Goal: Task Accomplishment & Management: Use online tool/utility

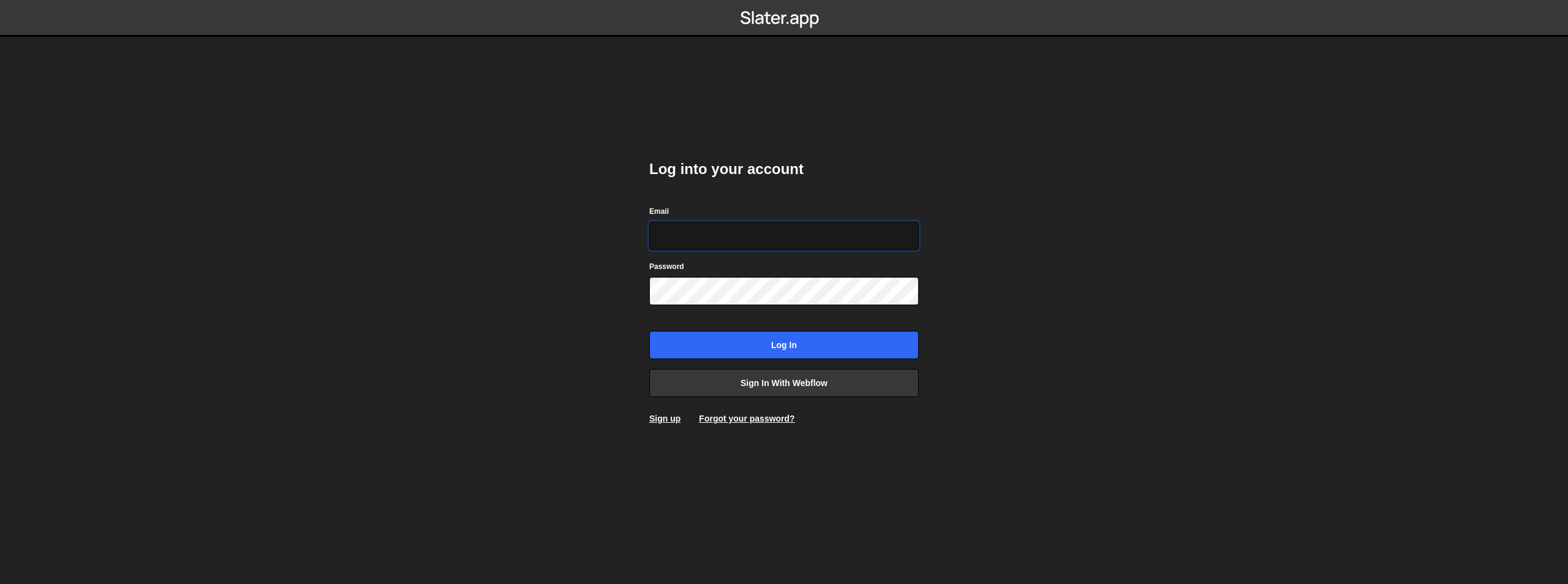
click at [725, 224] on input "Email" at bounding box center [784, 235] width 269 height 28
click at [713, 377] on link "Sign in with Webflow" at bounding box center [784, 383] width 269 height 28
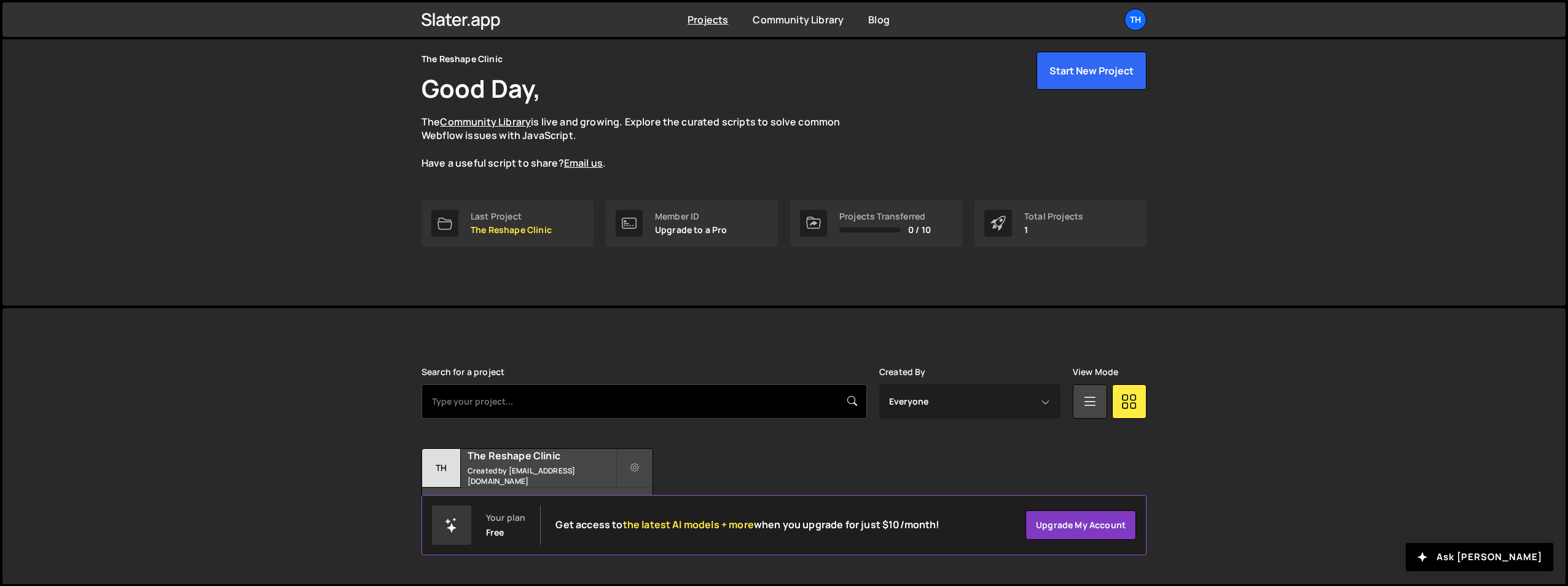
scroll to position [47, 0]
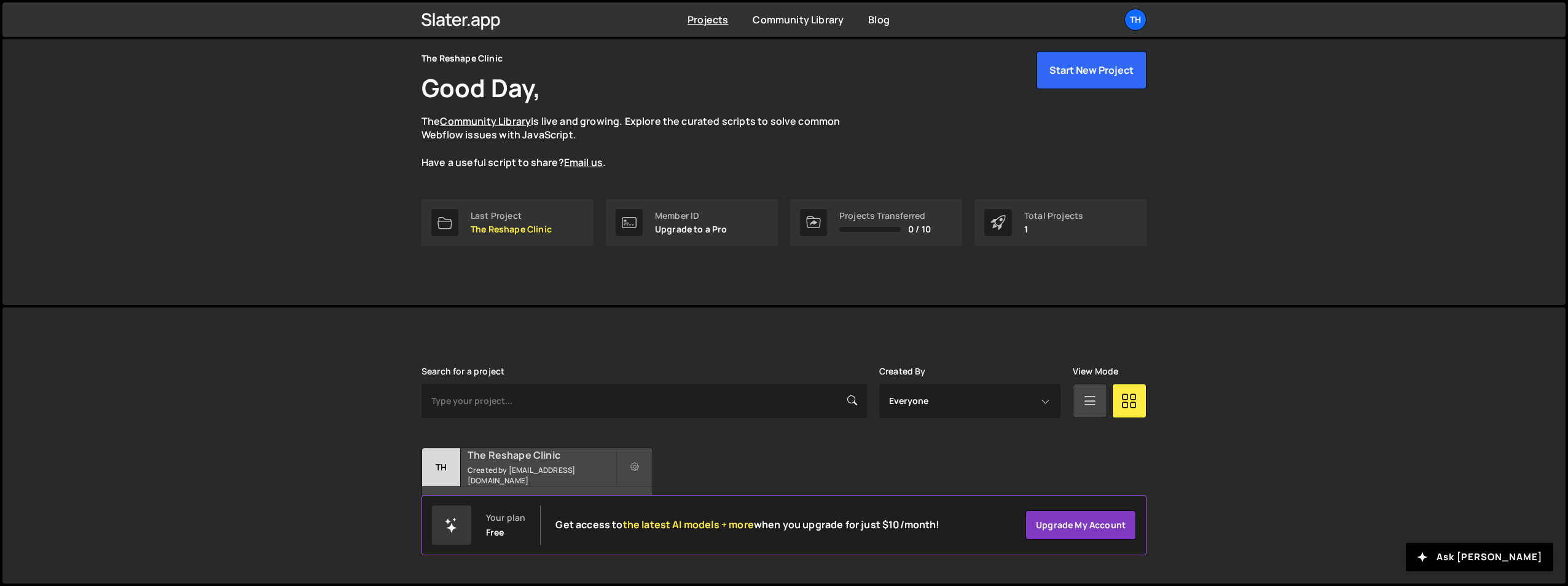
click at [532, 468] on small "Created by morhaf.abdelsalam@gmail.com" at bounding box center [541, 475] width 148 height 21
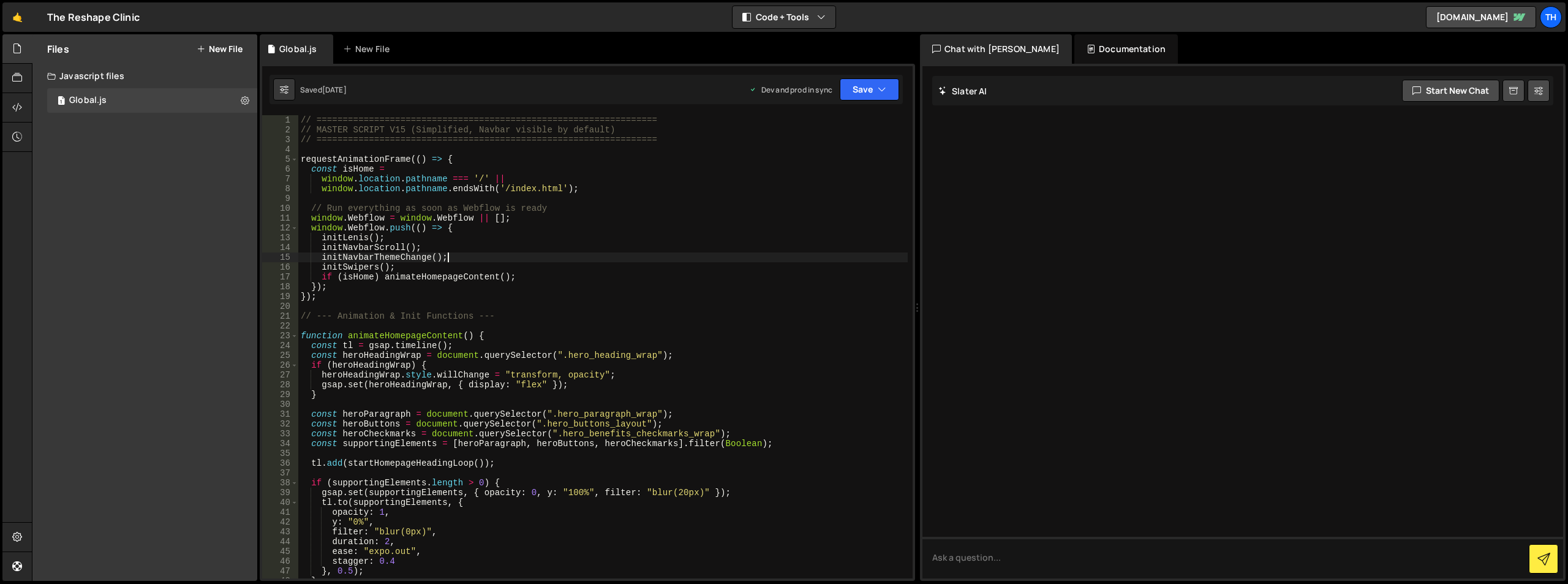
click at [725, 253] on div "// ================================================================= // MASTER …" at bounding box center [603, 356] width 609 height 483
click at [865, 93] on button "Save" at bounding box center [869, 89] width 59 height 22
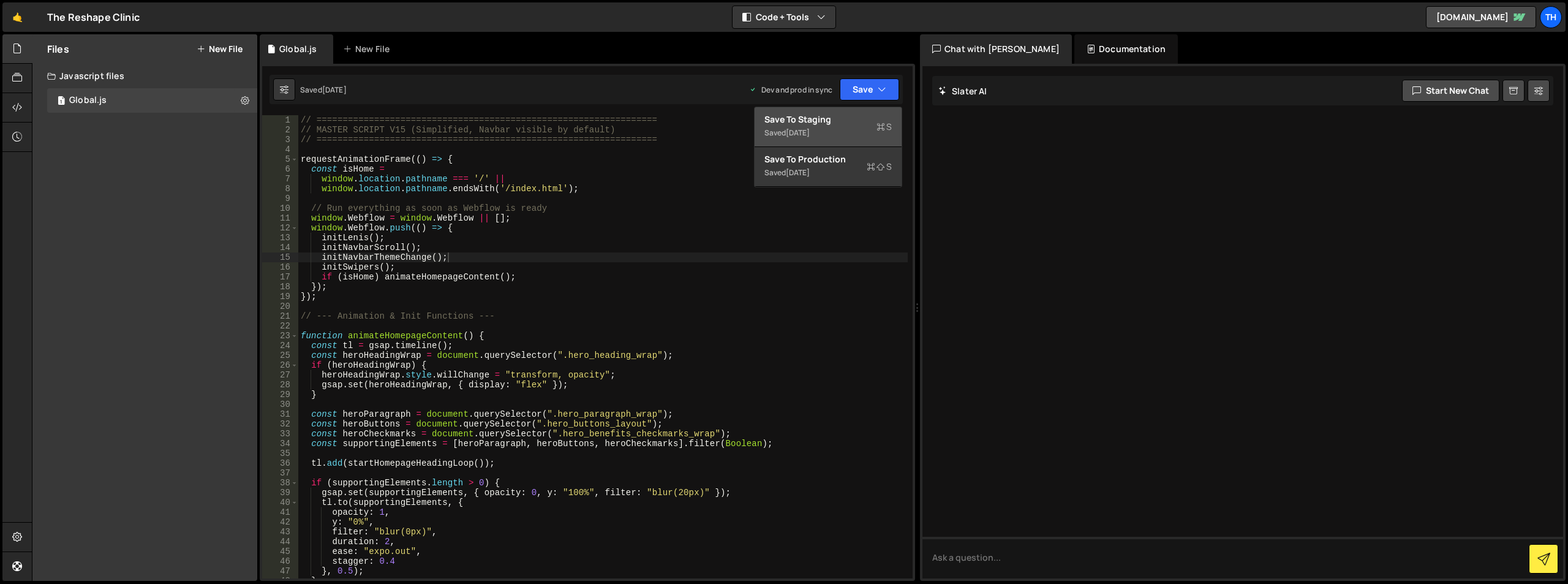
click at [825, 123] on div "Save to Staging S" at bounding box center [828, 119] width 128 height 12
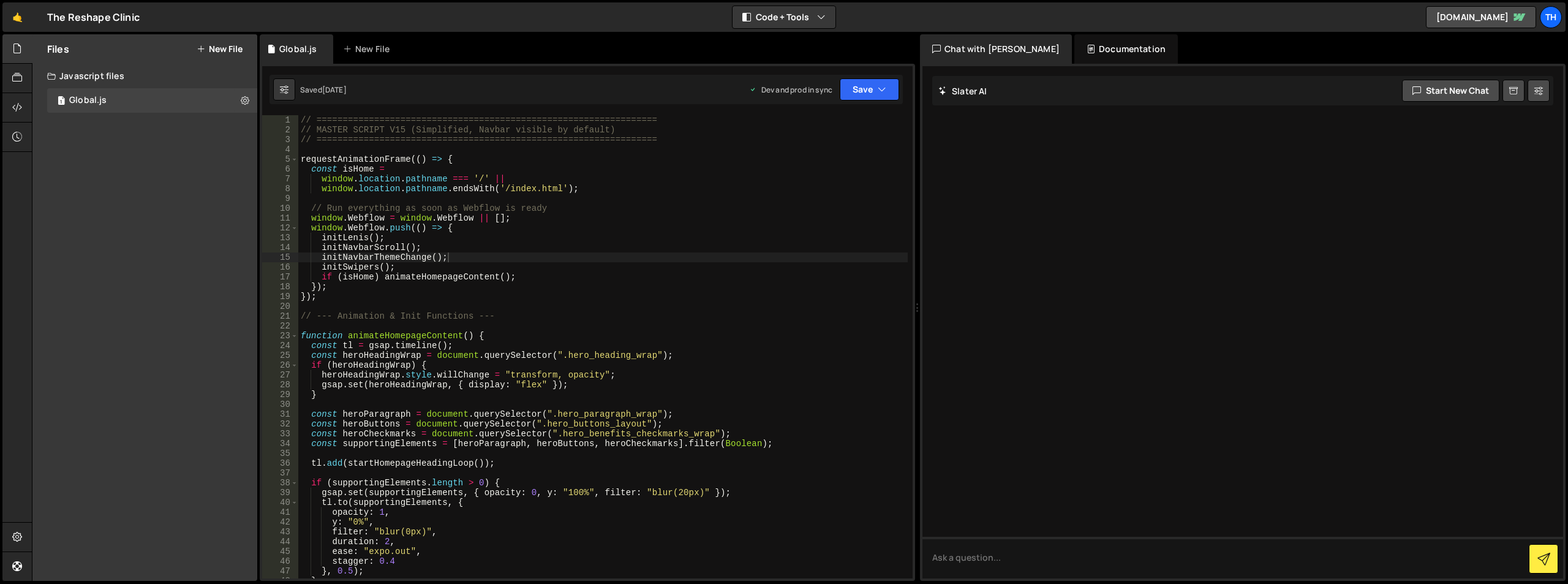
click at [882, 77] on div "Saved [DATE] Dev and prod in sync Upgrade to Edit Save Save to Staging S Saved …" at bounding box center [586, 89] width 633 height 30
click at [877, 87] on button "Save" at bounding box center [869, 89] width 59 height 22
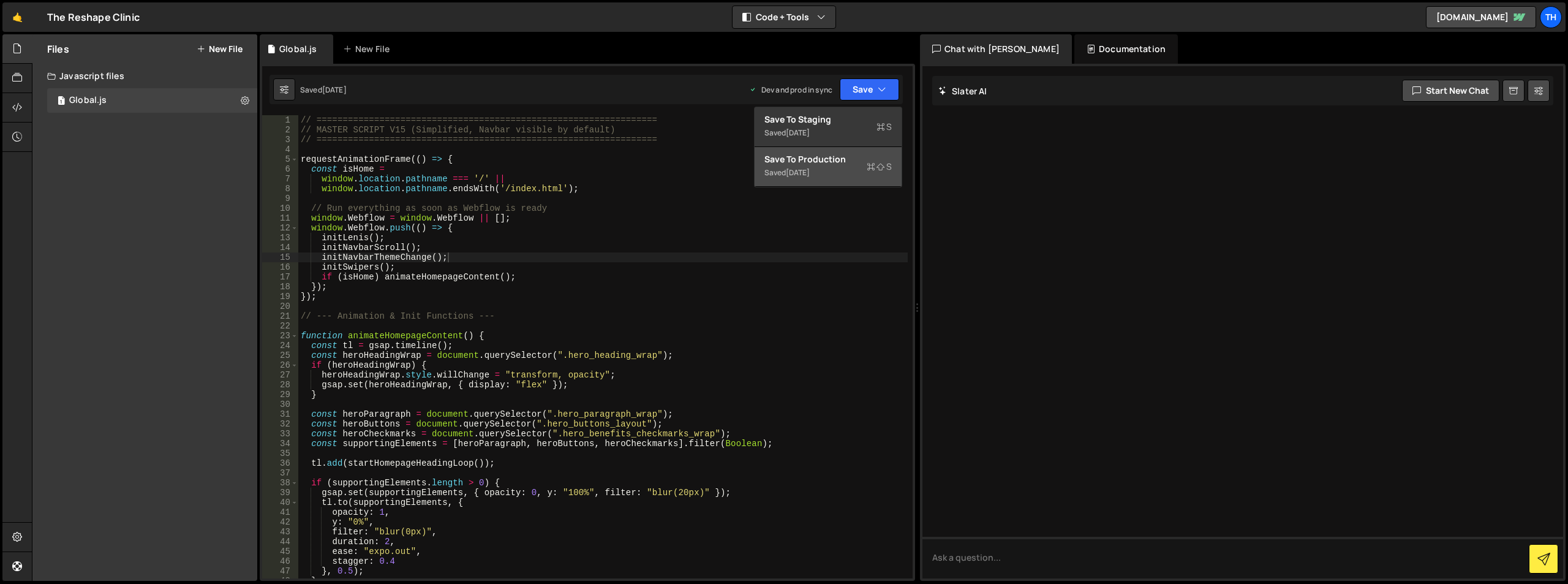
click at [827, 162] on div "Save to Production S" at bounding box center [828, 159] width 128 height 12
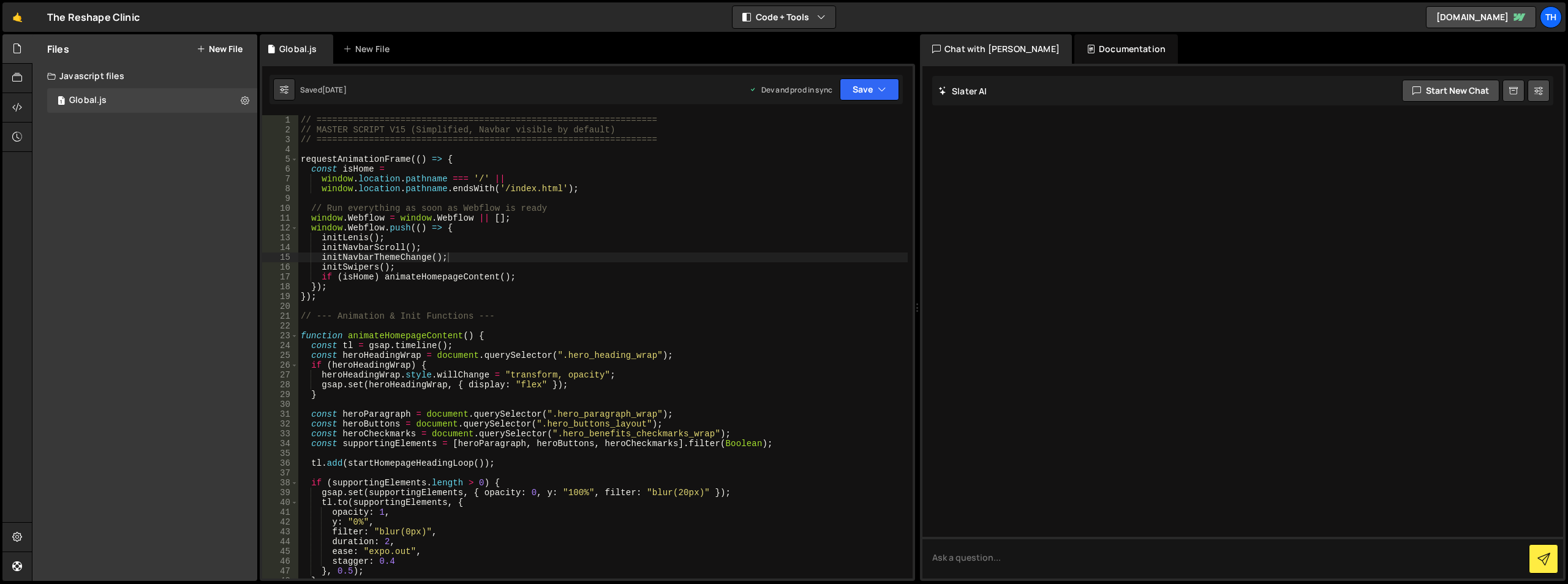
click at [531, 225] on div "// ================================================================= // MASTER …" at bounding box center [603, 356] width 609 height 483
type textarea "}"
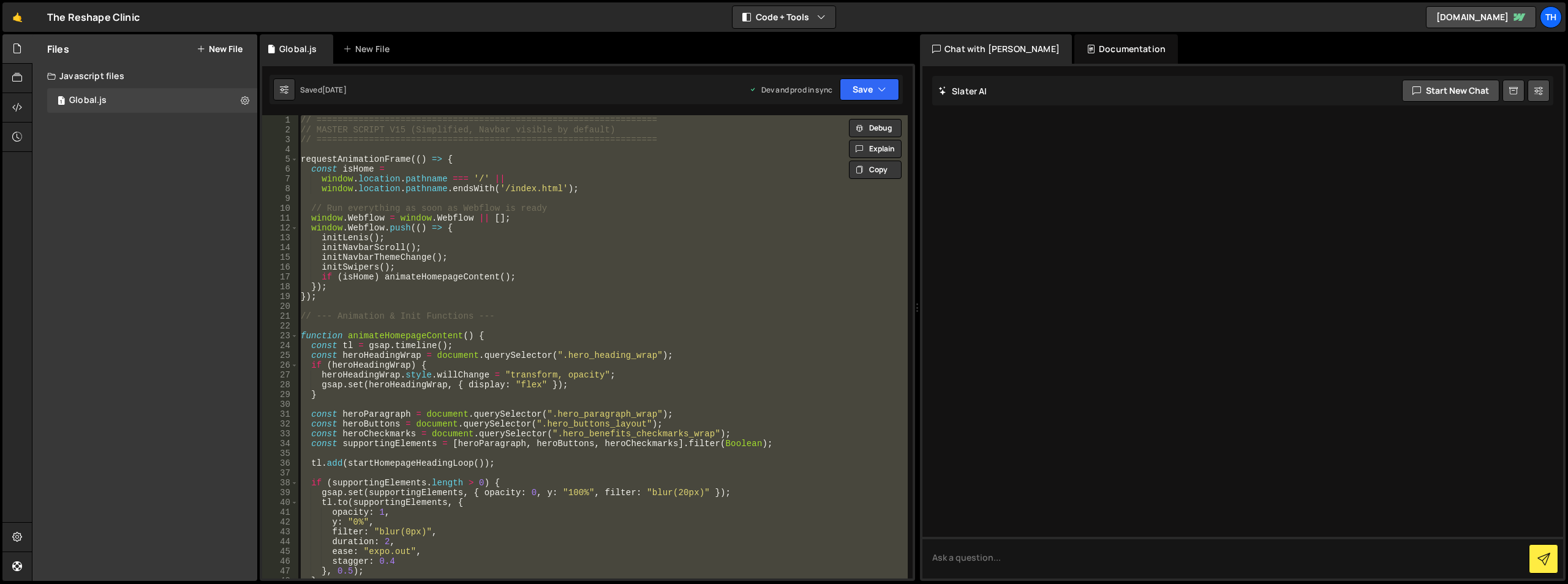
click at [545, 325] on div "// ================================================================= // MASTER …" at bounding box center [603, 347] width 609 height 463
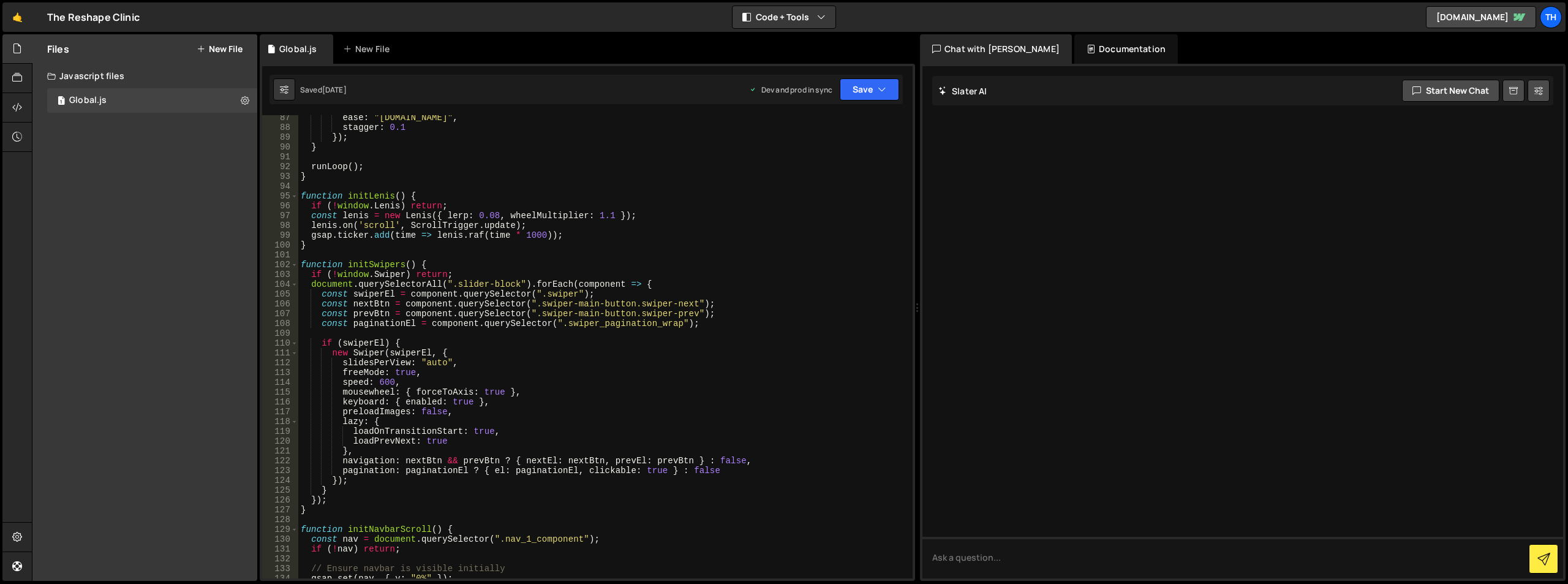
scroll to position [882, 0]
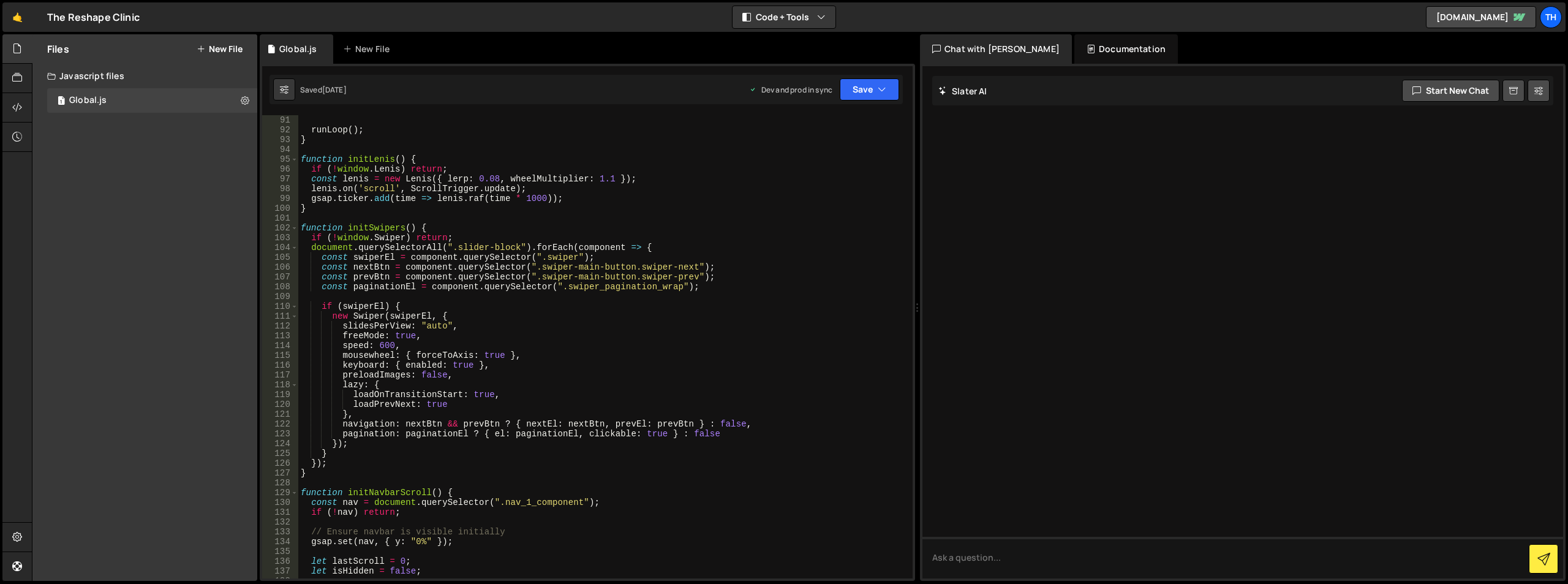
click at [465, 249] on div "runLoop ( ) ; } function initLenis ( ) { if ( ! window . [PERSON_NAME] ) return…" at bounding box center [603, 356] width 609 height 483
click at [526, 247] on div "runLoop ( ) ; } function initLenis ( ) { if ( ! window . [PERSON_NAME] ) return…" at bounding box center [603, 356] width 609 height 483
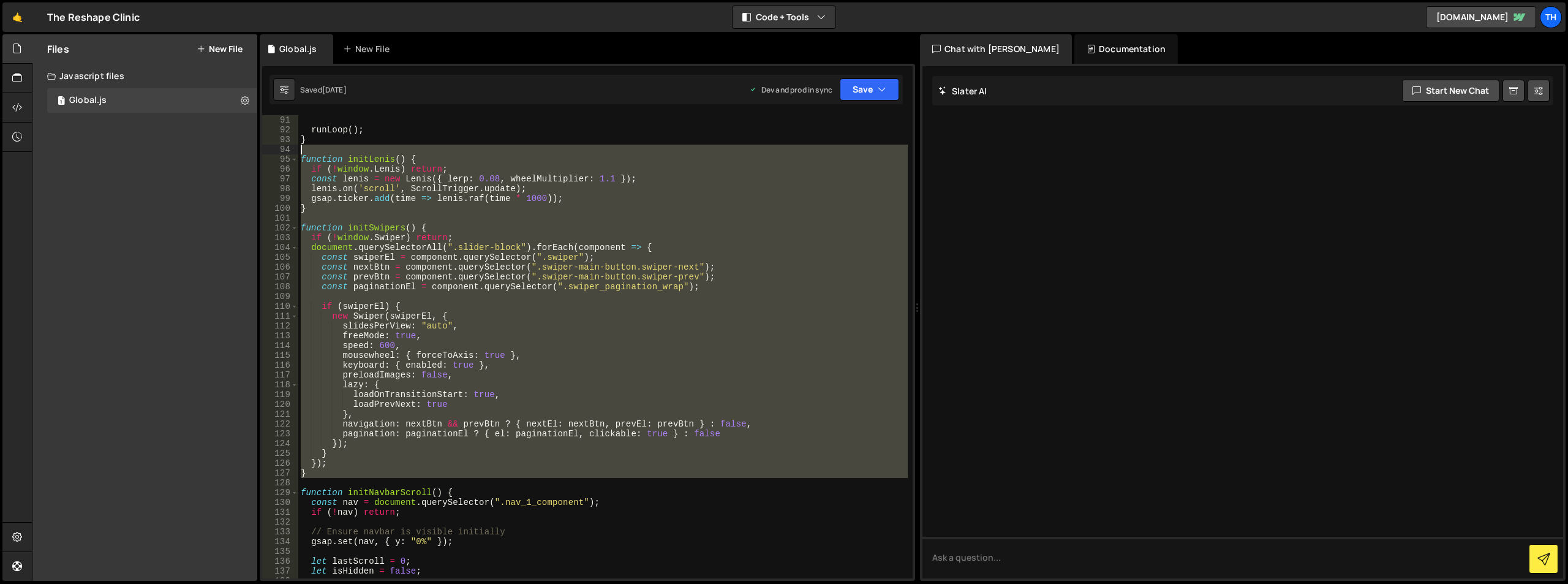
drag, startPoint x: 343, startPoint y: 480, endPoint x: 294, endPoint y: 149, distance: 334.6
click at [294, 149] on div "document.querySelectorAll(".slider-block").forEach(component => { 91 92 93 94 9…" at bounding box center [587, 347] width 650 height 463
click at [384, 421] on div "runLoop ( ) ; } function initLenis ( ) { if ( ! window . [PERSON_NAME] ) return…" at bounding box center [603, 347] width 609 height 463
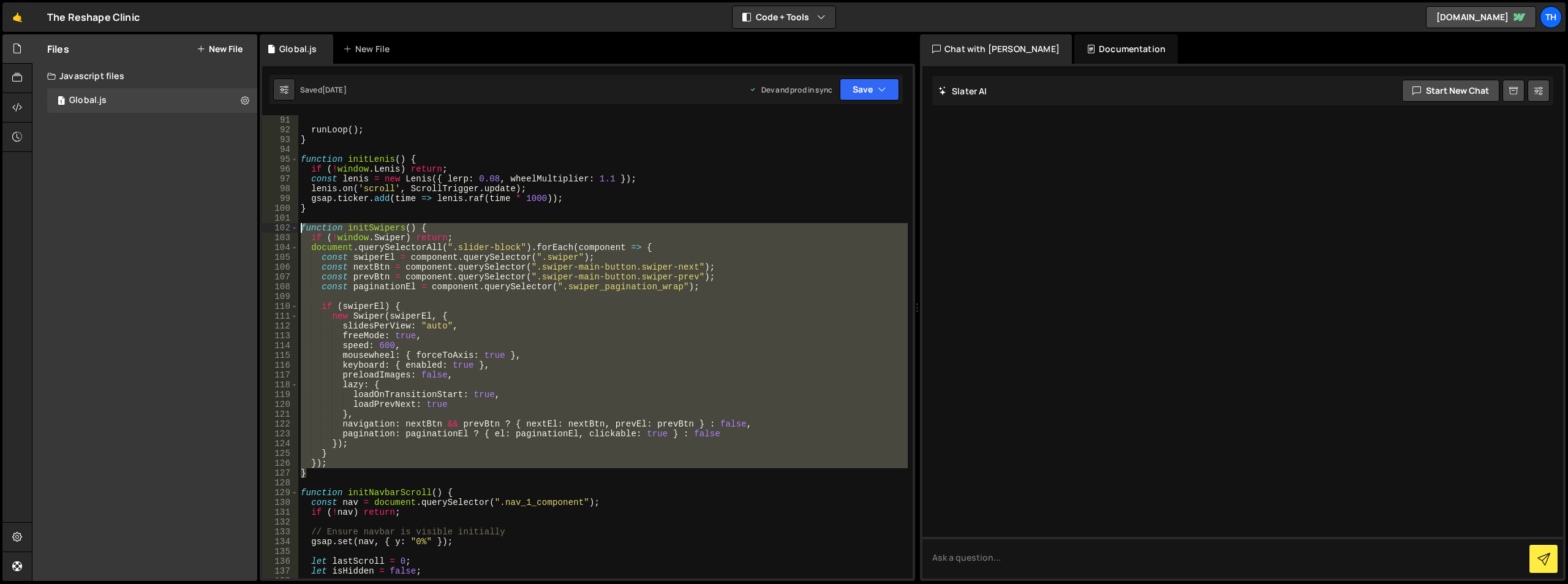
drag, startPoint x: 309, startPoint y: 474, endPoint x: 286, endPoint y: 228, distance: 247.1
click at [286, 228] on div "navigation: nextBtn && prevBtn ? { nextEl: nextBtn, prevEl: prevBtn } : false, …" at bounding box center [587, 347] width 650 height 463
type textarea "function initSwipers() { if (!window.Swiper) return;"
paste textarea
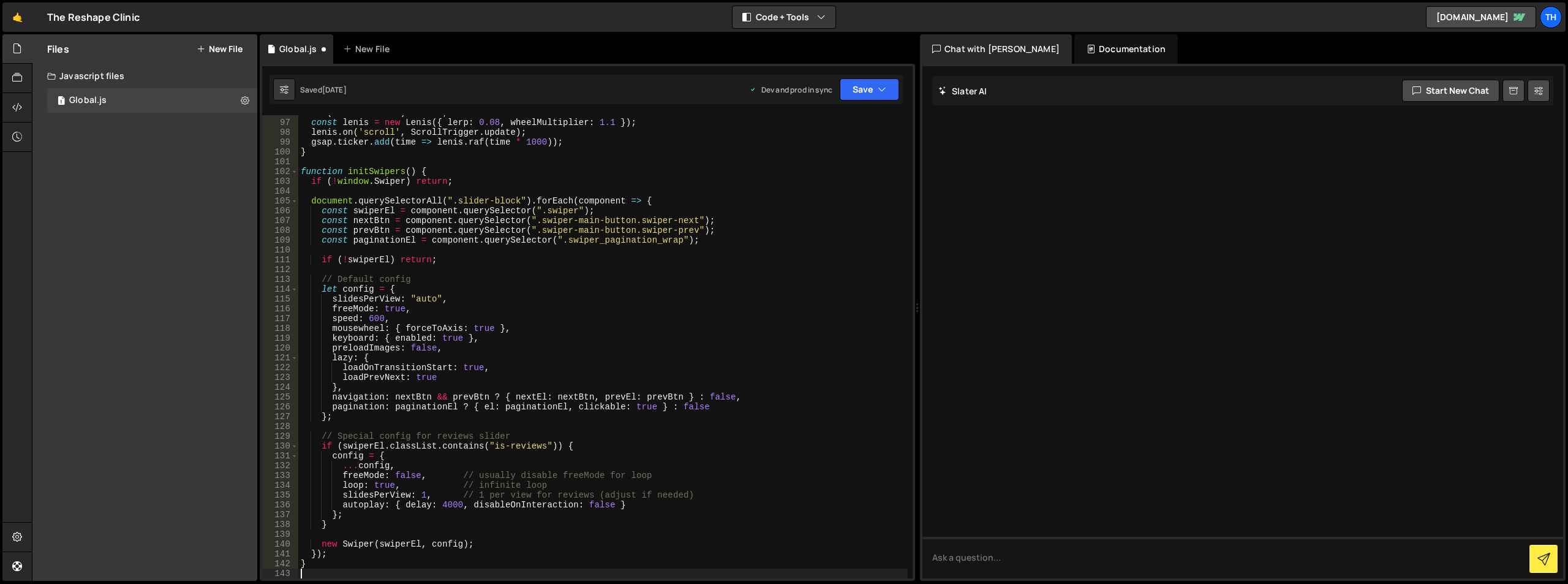
scroll to position [939, 0]
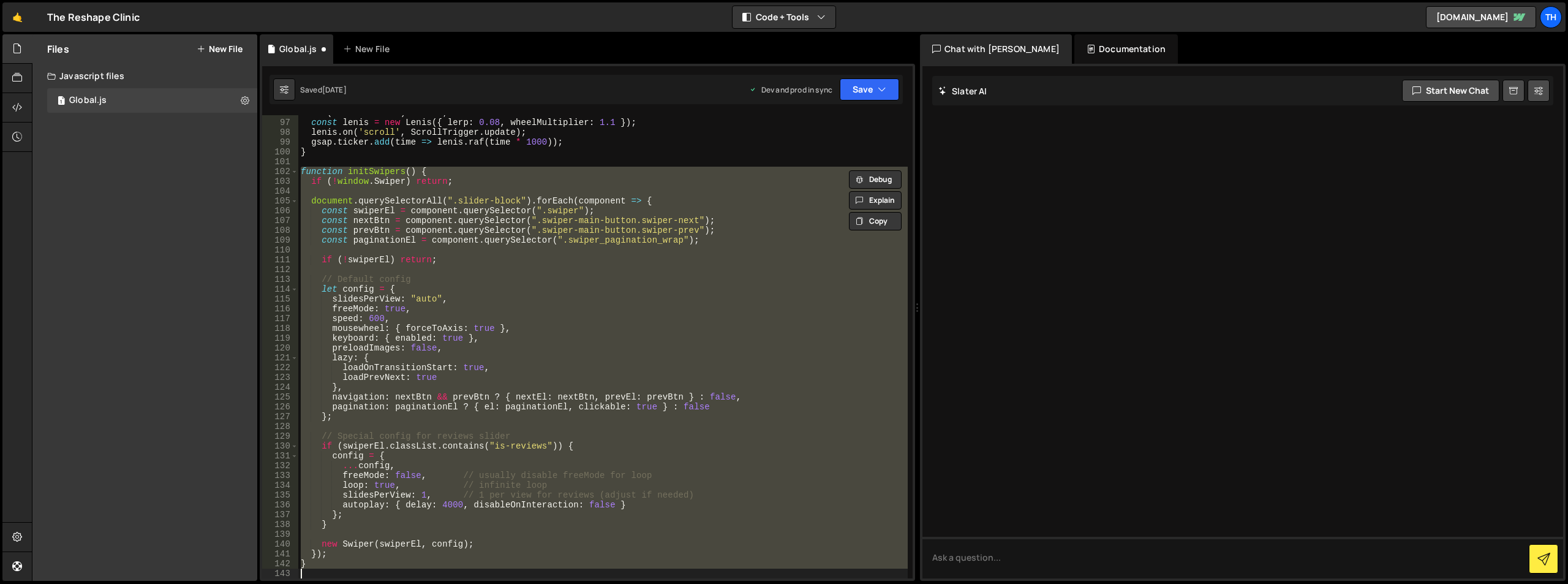
click at [455, 383] on div "if ( ! window . [PERSON_NAME] ) return ; const [PERSON_NAME] = new [PERSON_NAME…" at bounding box center [603, 347] width 609 height 463
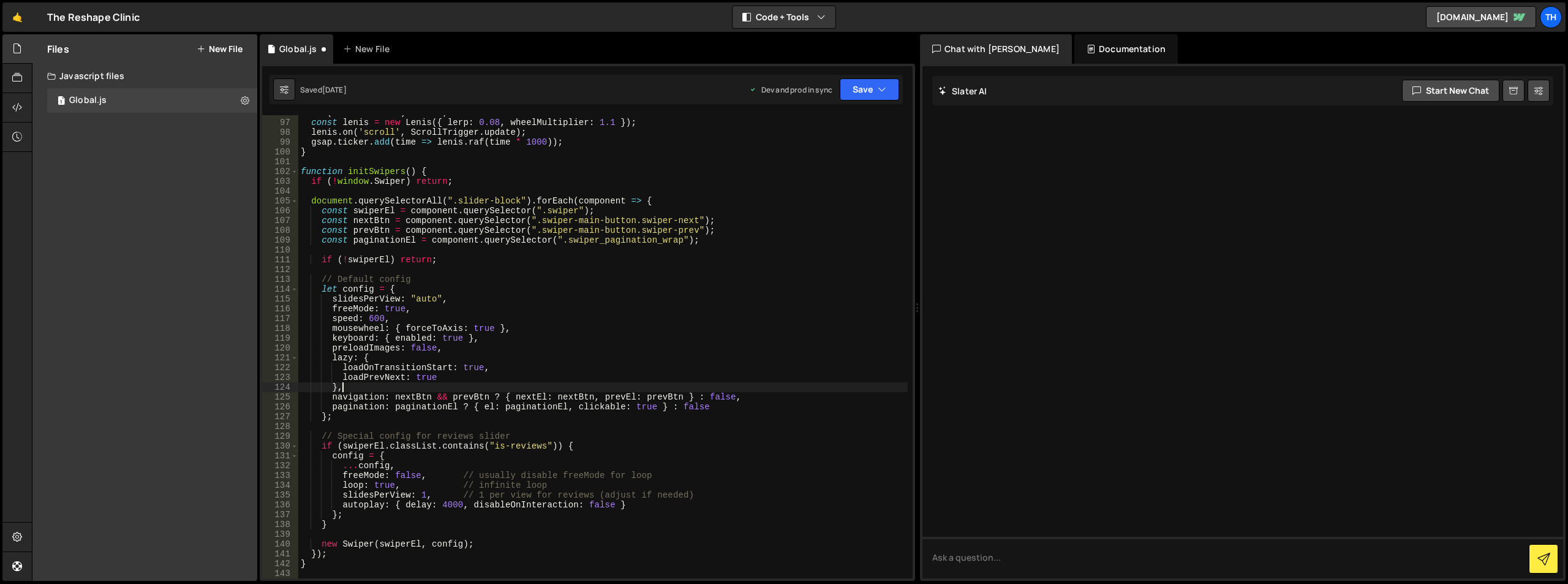
scroll to position [1012, 0]
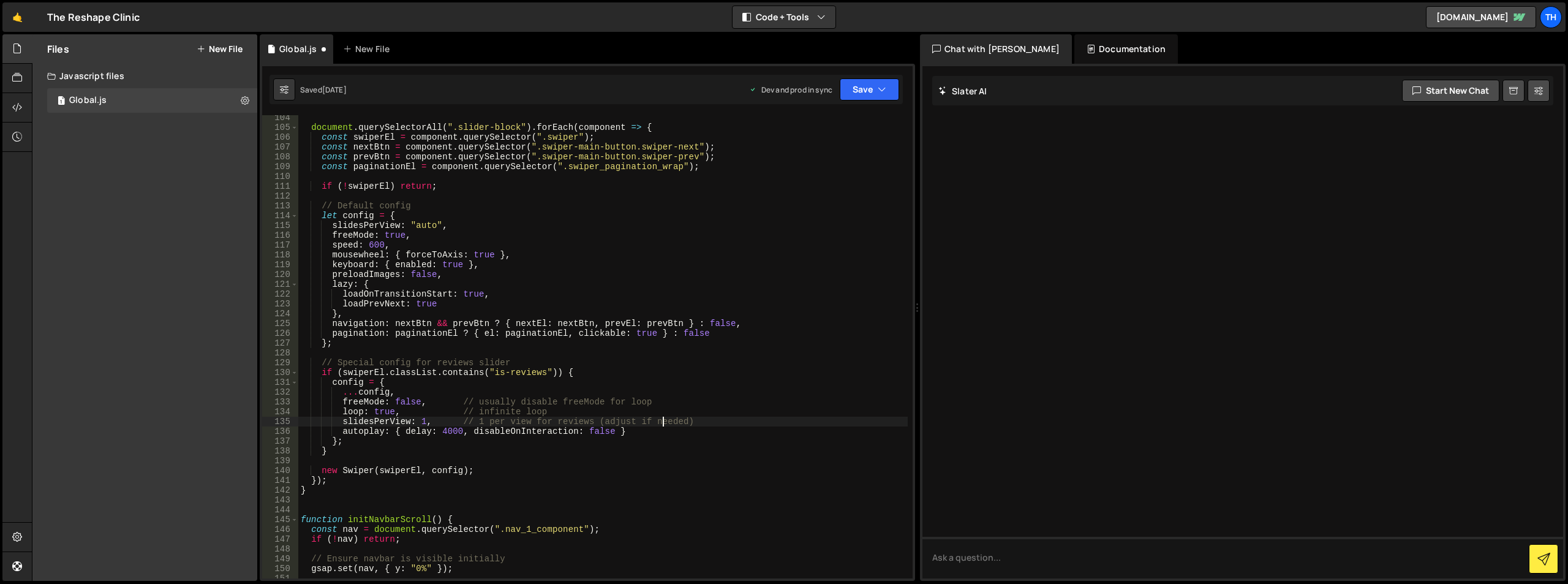
click at [664, 424] on div "document . querySelectorAll ( ".slider-block" ) . forEach ( component => { cons…" at bounding box center [603, 354] width 609 height 483
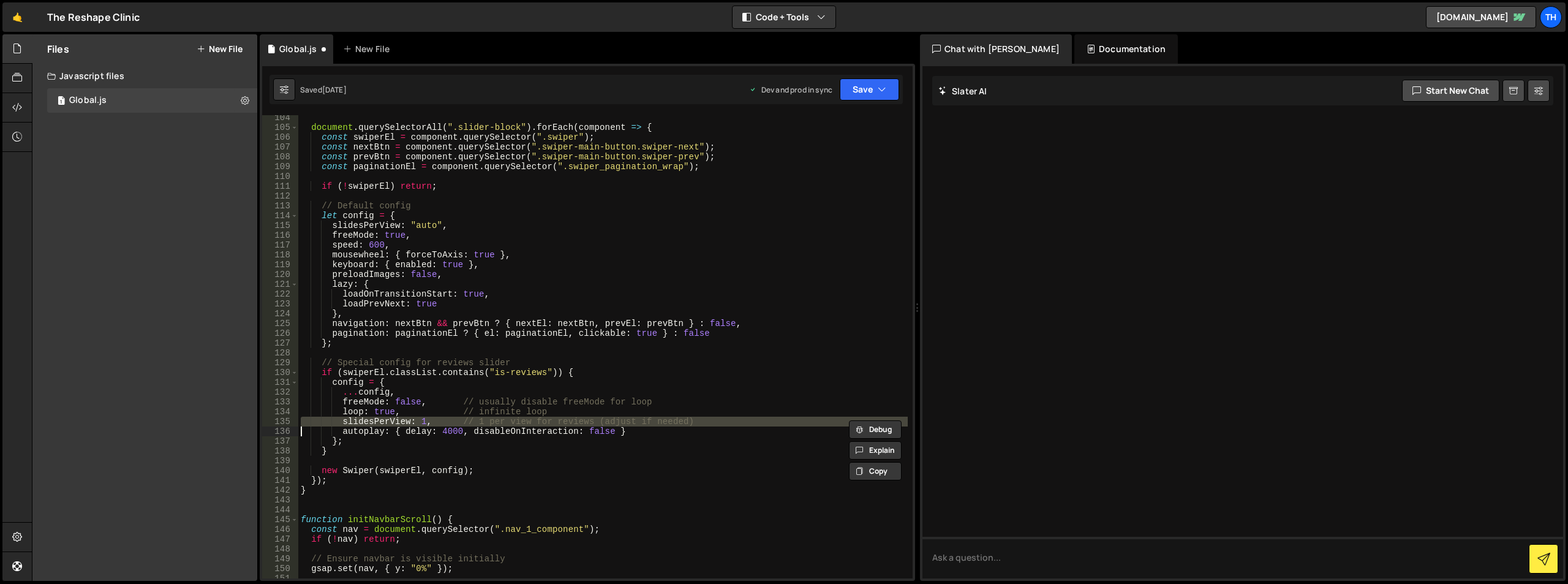
click at [664, 424] on div "document . querySelectorAll ( ".slider-block" ) . forEach ( component => { cons…" at bounding box center [603, 354] width 609 height 483
click at [421, 423] on div "document . querySelectorAll ( ".slider-block" ) . forEach ( component => { cons…" at bounding box center [603, 347] width 609 height 463
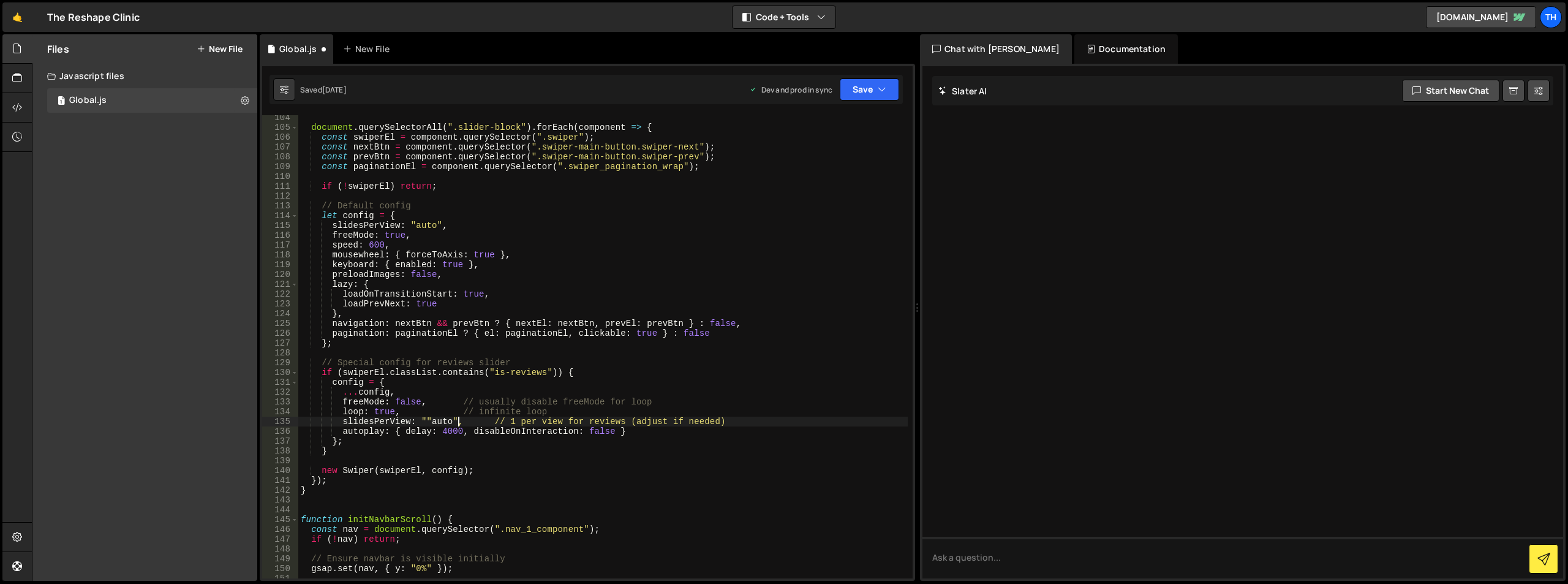
scroll to position [0, 11]
click at [484, 413] on div "document . querySelectorAll ( ".slider-block" ) . forEach ( component => { cons…" at bounding box center [603, 354] width 609 height 483
click at [861, 98] on button "Save" at bounding box center [869, 89] width 59 height 22
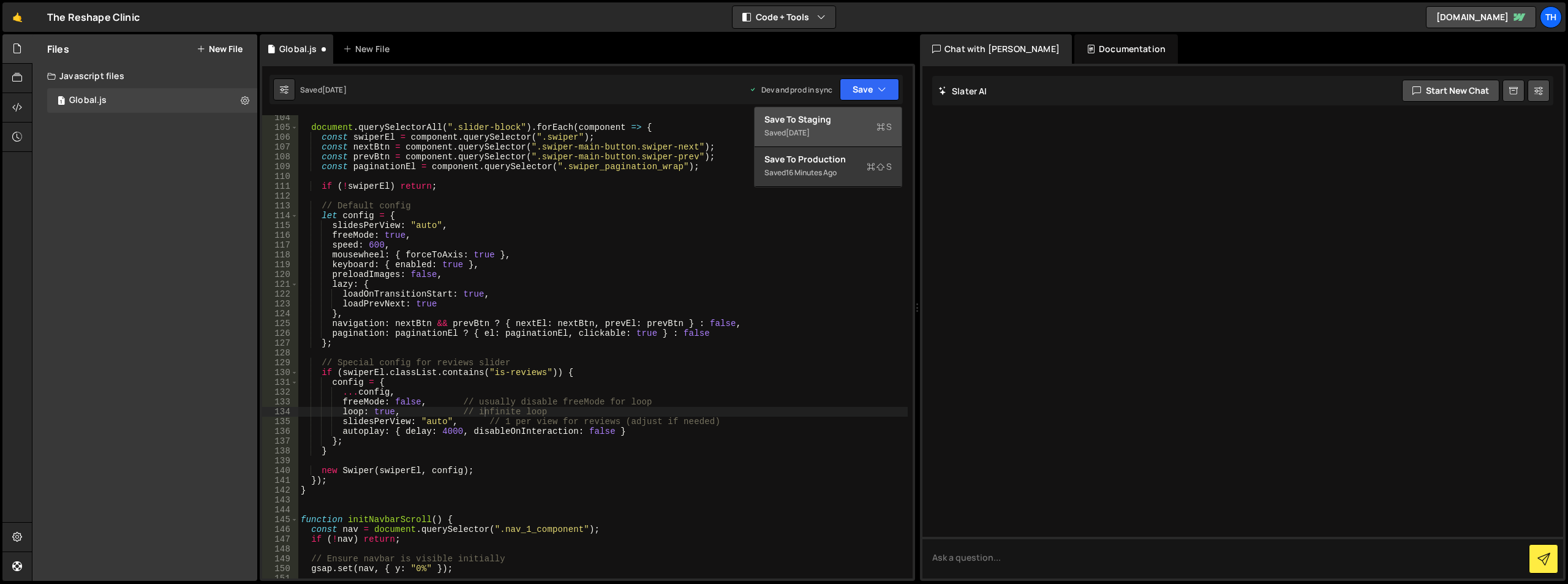
click at [842, 114] on div "Save to Staging S" at bounding box center [828, 119] width 128 height 12
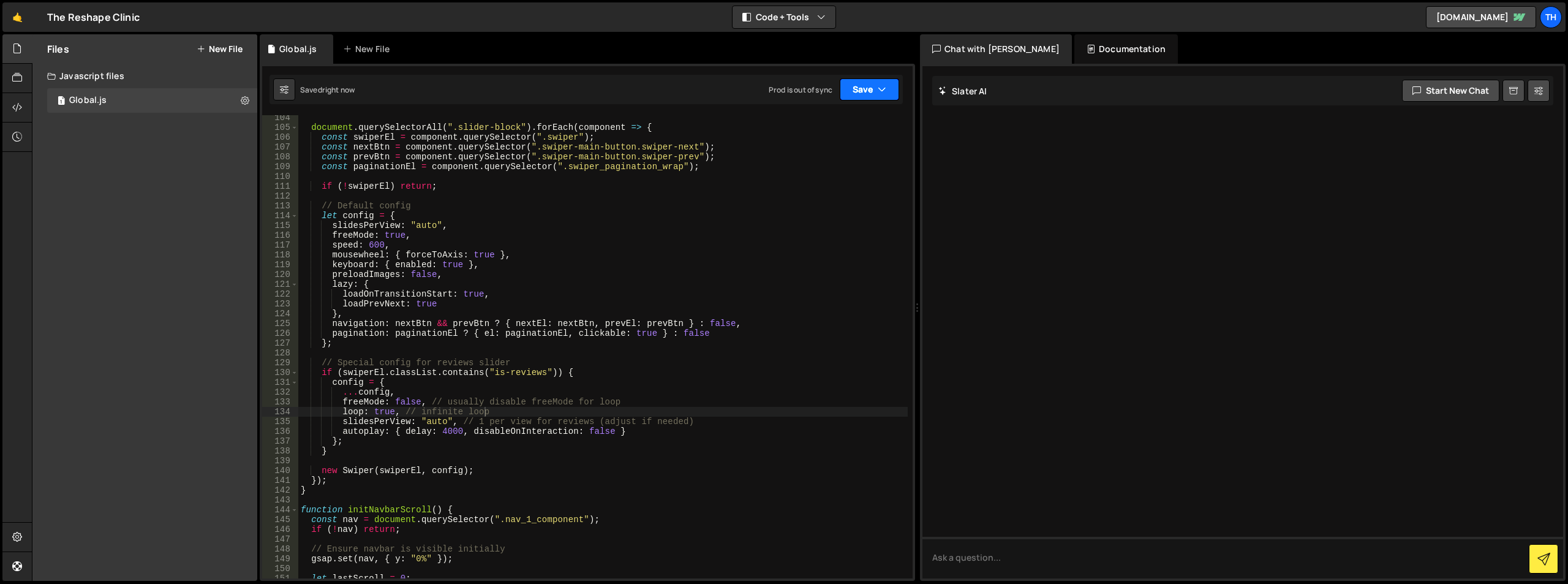
click at [856, 96] on button "Save" at bounding box center [869, 89] width 59 height 22
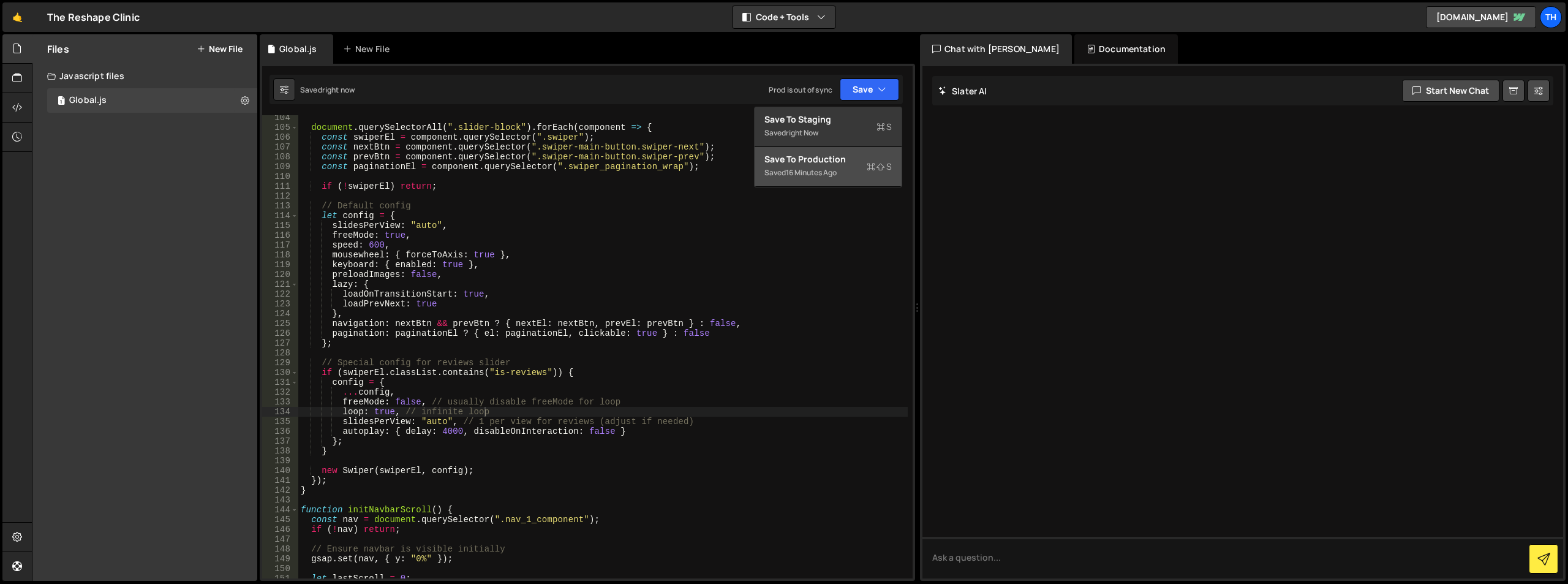
click at [846, 155] on div "Save to Production S" at bounding box center [828, 159] width 128 height 12
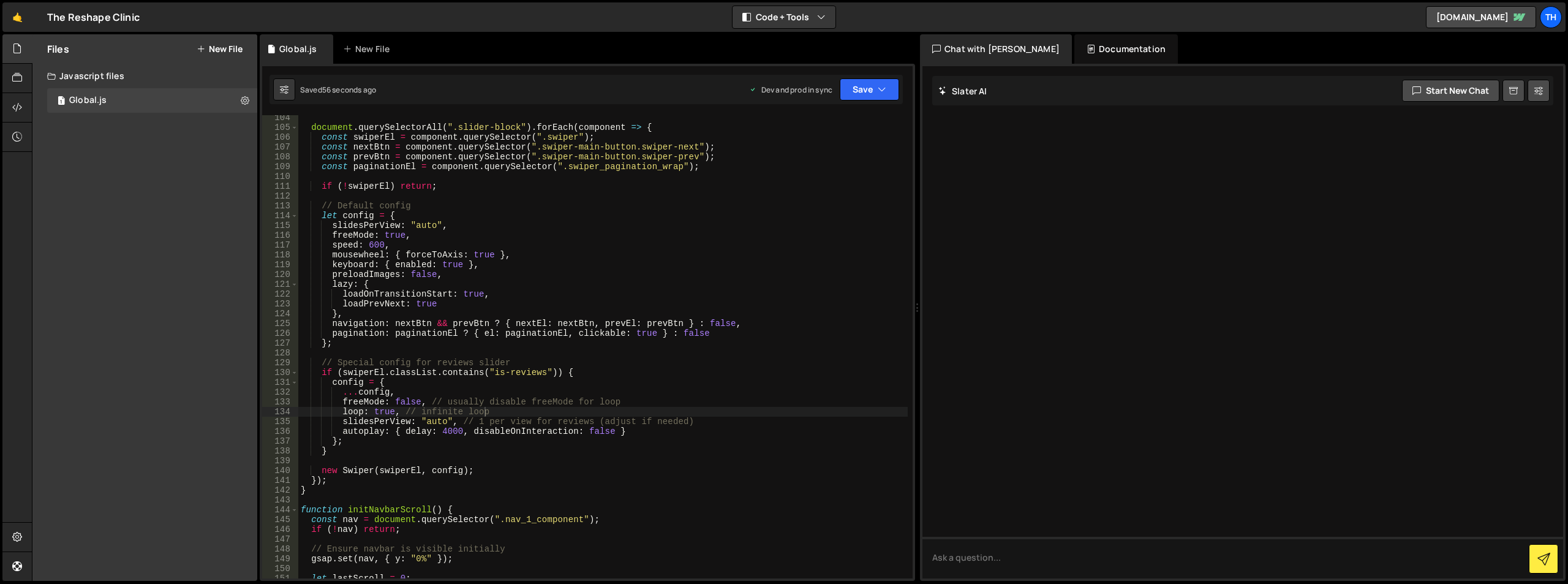
click at [1087, 300] on div at bounding box center [1242, 322] width 640 height 512
click at [420, 396] on div "document . querySelectorAll ( ".slider-block" ) . forEach ( component => { cons…" at bounding box center [603, 354] width 609 height 483
click at [447, 430] on div "document . querySelectorAll ( ".slider-block" ) . forEach ( component => { cons…" at bounding box center [603, 354] width 609 height 483
type textarea "autoplay: { delay: 4000, disableOnInteraction: false }"
